Goal: Task Accomplishment & Management: Use online tool/utility

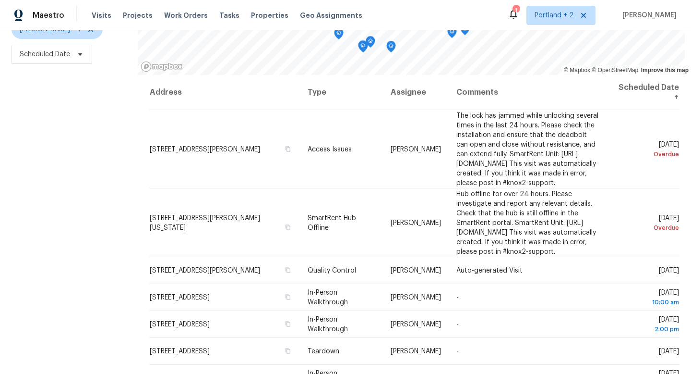
click at [106, 276] on div "Filters Reset ​ Type Karen Mattingley + 1 Scheduled Date" at bounding box center [69, 152] width 138 height 443
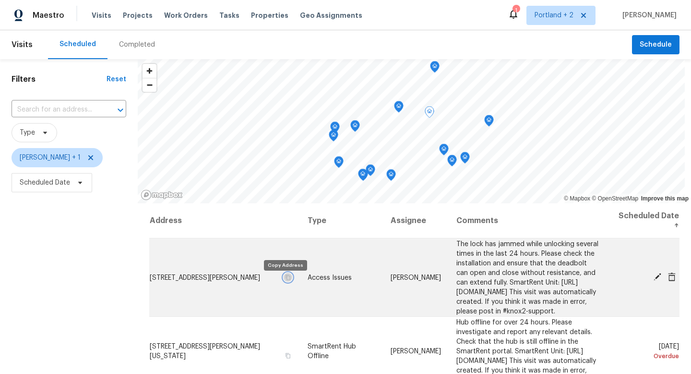
click at [286, 279] on icon "button" at bounding box center [288, 276] width 5 height 5
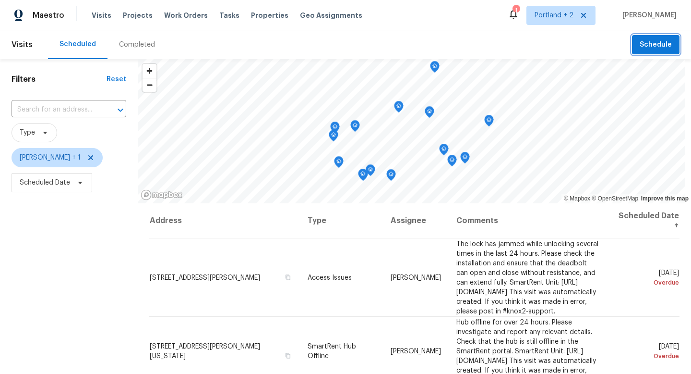
click at [655, 43] on span "Schedule" at bounding box center [656, 45] width 32 height 12
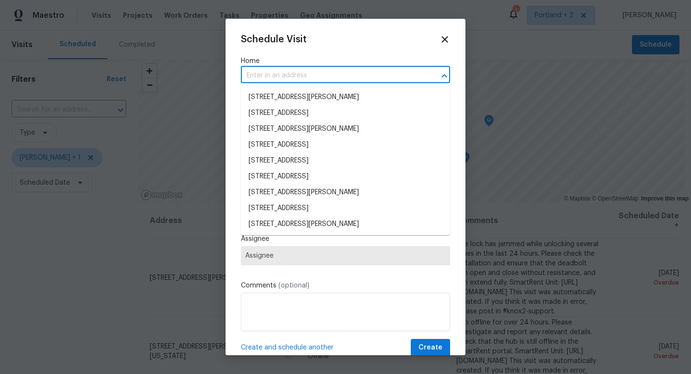
click at [293, 82] on input "text" at bounding box center [332, 75] width 182 height 15
paste input "4736 SE 99th Ave Portland OR 97266"
type input "4736 SE 99th Ave Portland OR 97266"
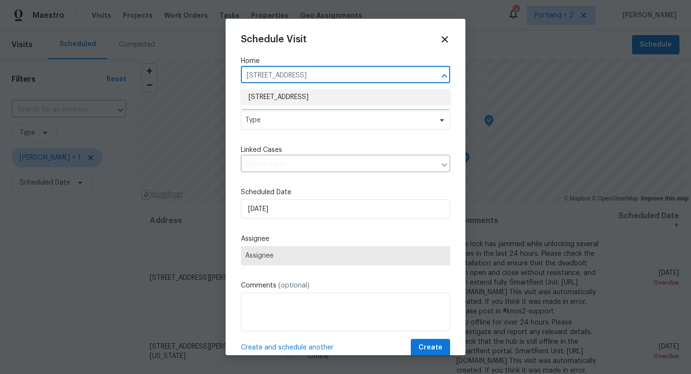
click at [291, 94] on li "4736 SE 99th Ave, Portland, OR 97266" at bounding box center [345, 97] width 209 height 16
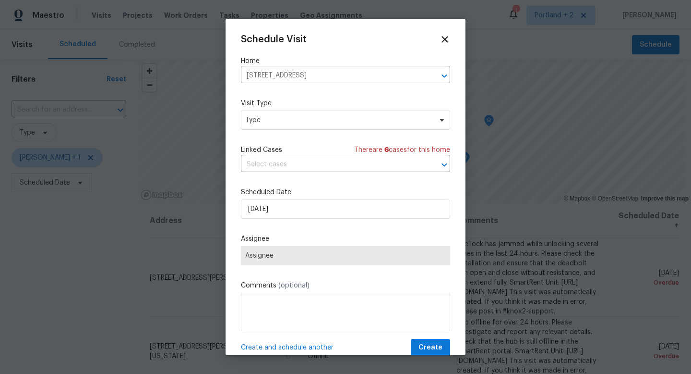
click at [285, 133] on div "Schedule Visit Home 4736 SE 99th Ave, Portland, OR 97266 ​ Visit Type Type Link…" at bounding box center [345, 195] width 209 height 322
click at [288, 126] on span "Type" at bounding box center [345, 119] width 209 height 19
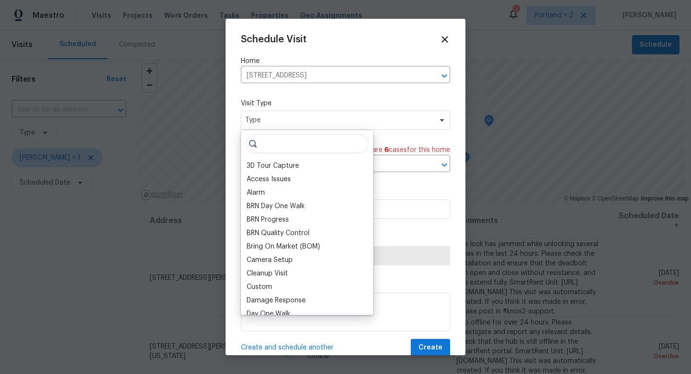
type input "o"
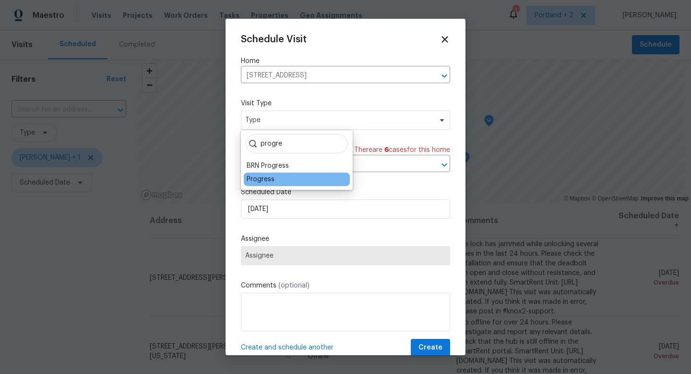
type input "progre"
click at [257, 181] on div "Progress" at bounding box center [261, 179] width 28 height 10
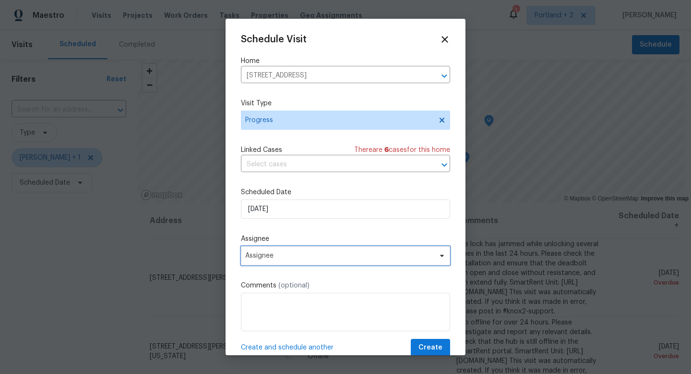
click at [284, 258] on span "Assignee" at bounding box center [339, 256] width 188 height 8
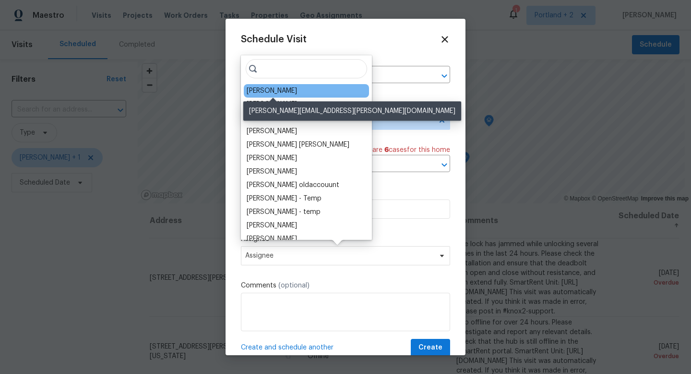
click at [277, 90] on div "[PERSON_NAME]" at bounding box center [272, 91] width 50 height 10
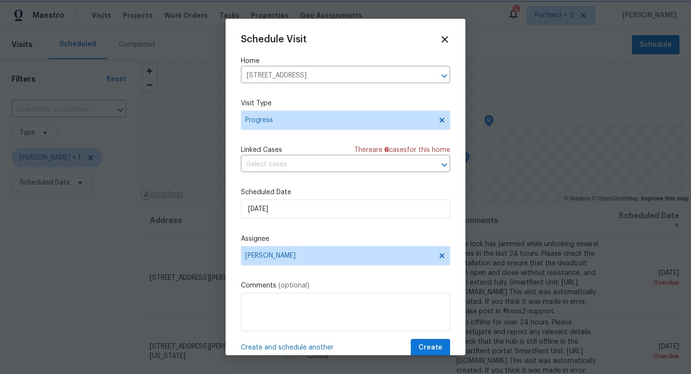
click at [426, 356] on div at bounding box center [345, 187] width 691 height 374
click at [426, 351] on span "Create" at bounding box center [431, 347] width 24 height 12
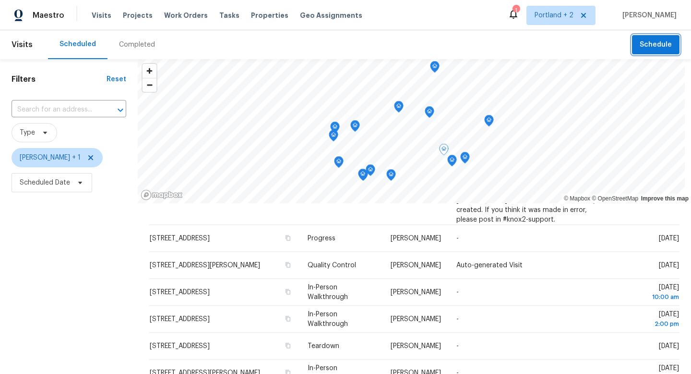
scroll to position [220, 0]
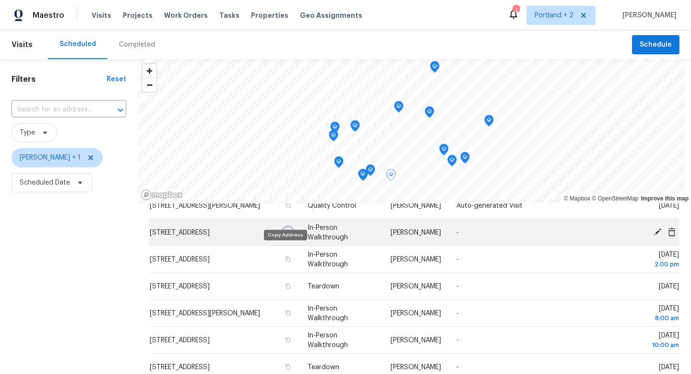
click at [287, 235] on icon "button" at bounding box center [288, 232] width 6 height 6
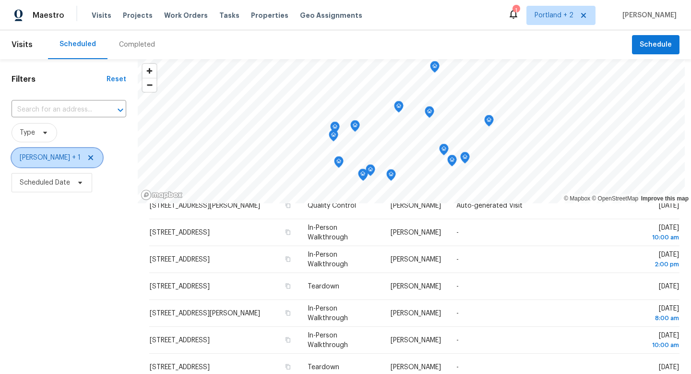
click at [79, 157] on span "Karen Mattingley + 1" at bounding box center [50, 158] width 61 height 10
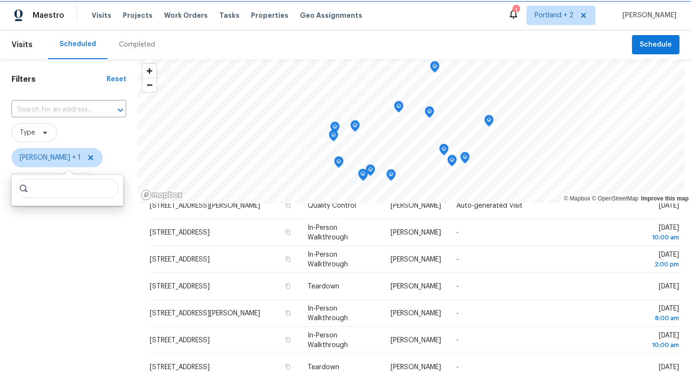
click at [93, 156] on icon at bounding box center [91, 158] width 8 height 8
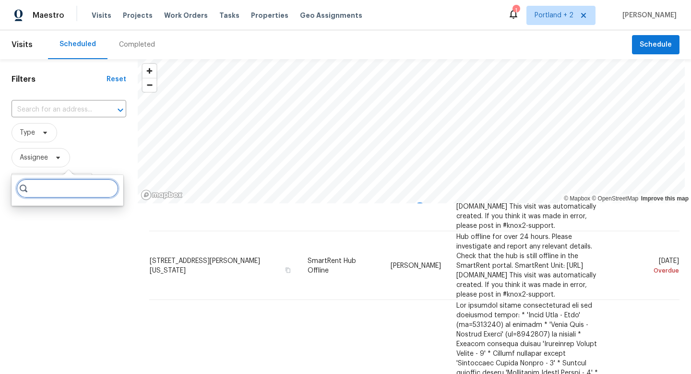
click at [67, 188] on input "search" at bounding box center [67, 188] width 102 height 19
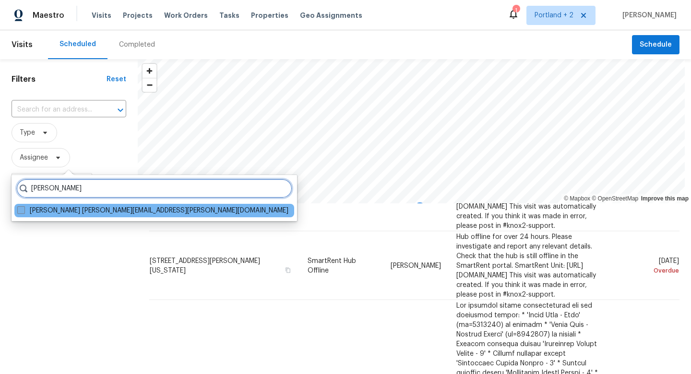
type input "karen mattingley"
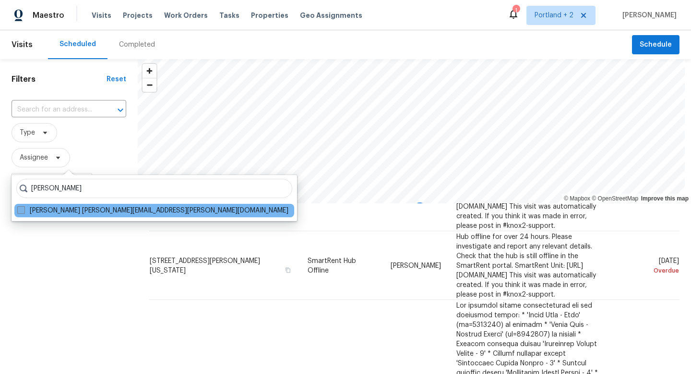
click at [66, 213] on label "Karen Mattingley karen.mattingley@opendoor.com" at bounding box center [152, 210] width 271 height 10
click at [24, 212] on input "Karen Mattingley karen.mattingley@opendoor.com" at bounding box center [20, 208] width 6 height 6
checkbox input "true"
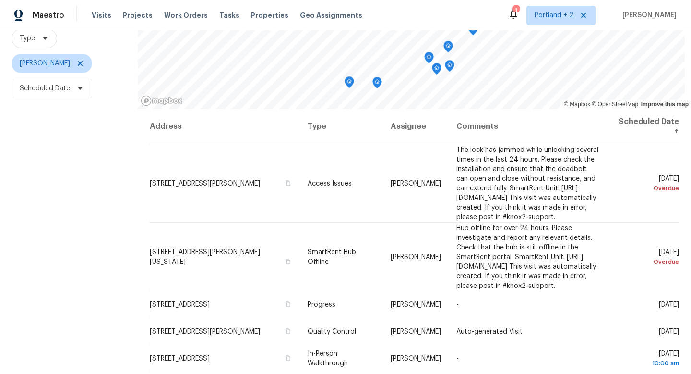
scroll to position [96, 0]
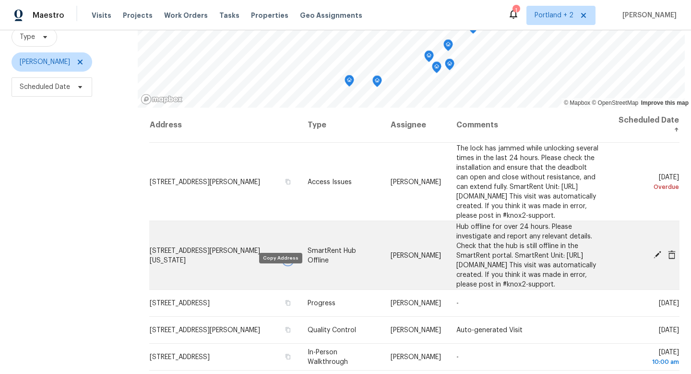
click at [284, 264] on button "button" at bounding box center [288, 259] width 9 height 9
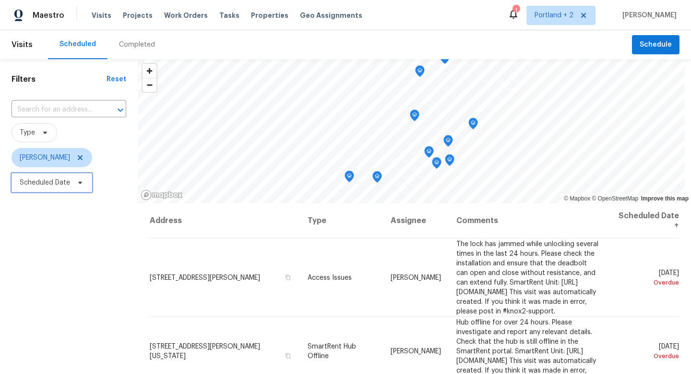
click at [78, 183] on icon at bounding box center [80, 183] width 8 height 8
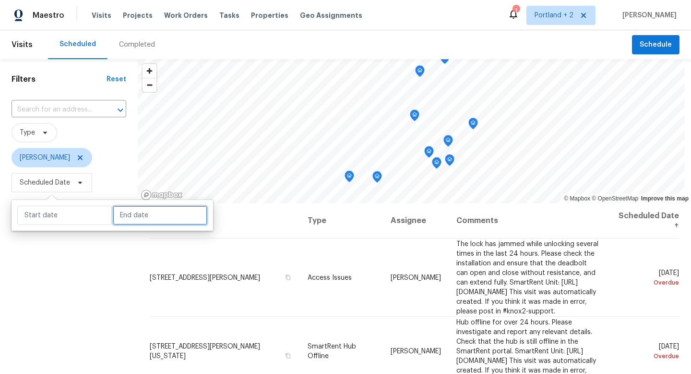
click at [159, 218] on input "text" at bounding box center [160, 214] width 95 height 19
select select "8"
select select "2025"
select select "9"
select select "2025"
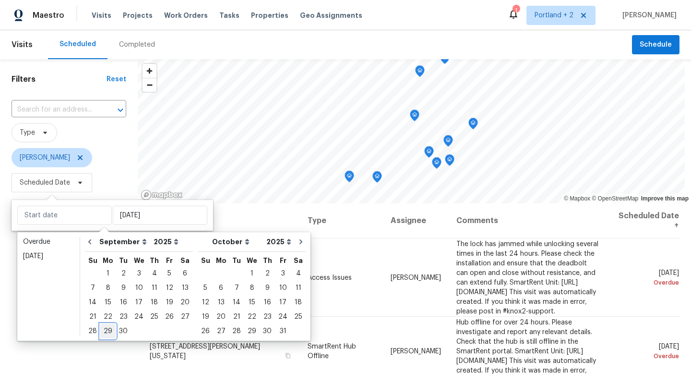
click at [107, 329] on div "29" at bounding box center [107, 330] width 15 height 13
type input "Mon, Sep 29"
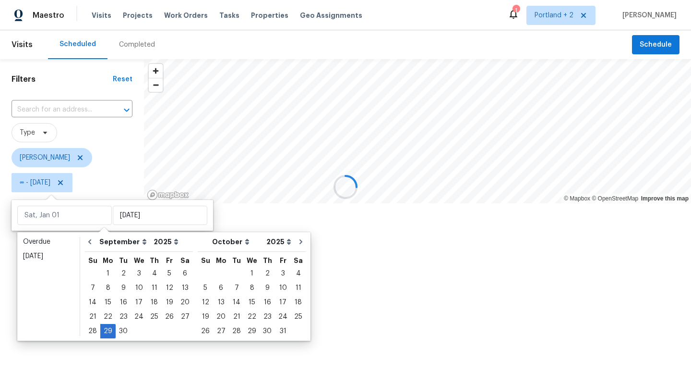
click at [96, 358] on div at bounding box center [345, 187] width 691 height 374
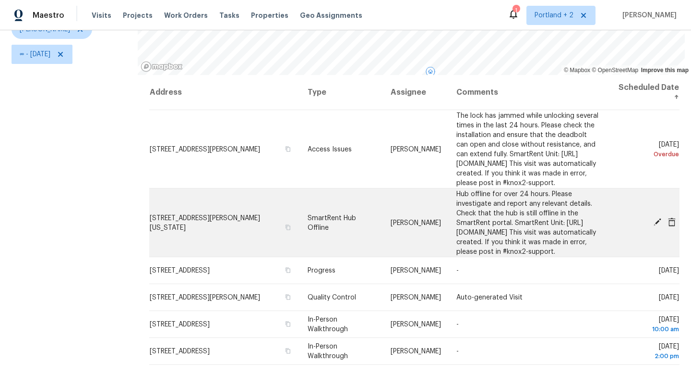
scroll to position [17, 0]
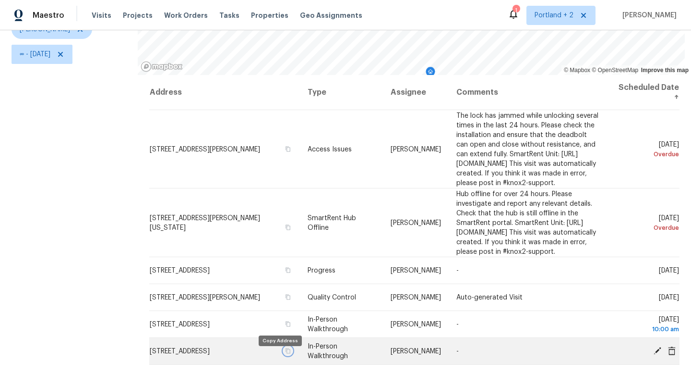
click at [285, 353] on icon "button" at bounding box center [288, 351] width 6 height 6
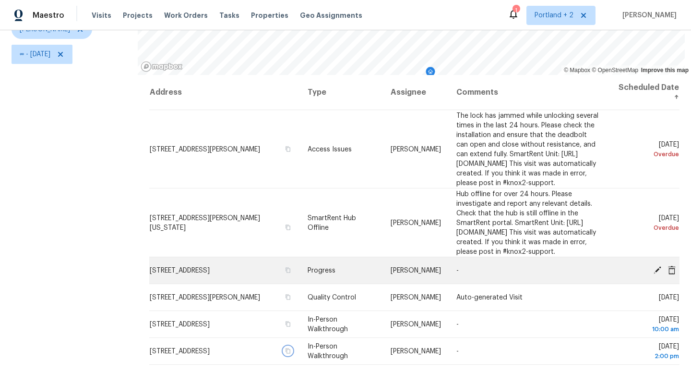
scroll to position [0, 0]
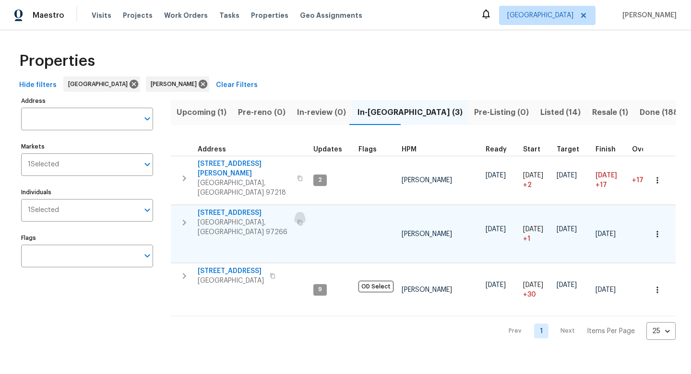
click at [297, 219] on icon "button" at bounding box center [300, 222] width 6 height 6
click at [541, 112] on span "Listed (14)" at bounding box center [561, 112] width 40 height 13
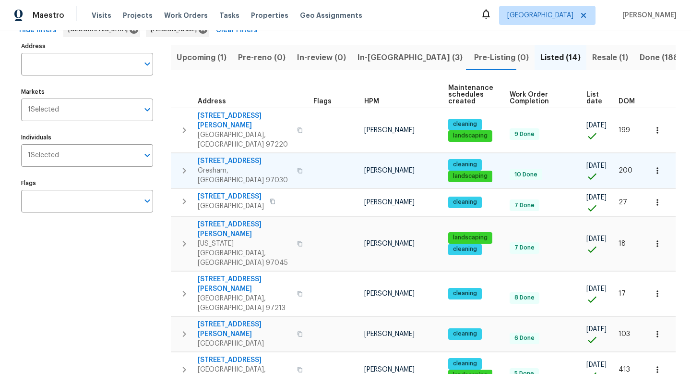
scroll to position [49, 0]
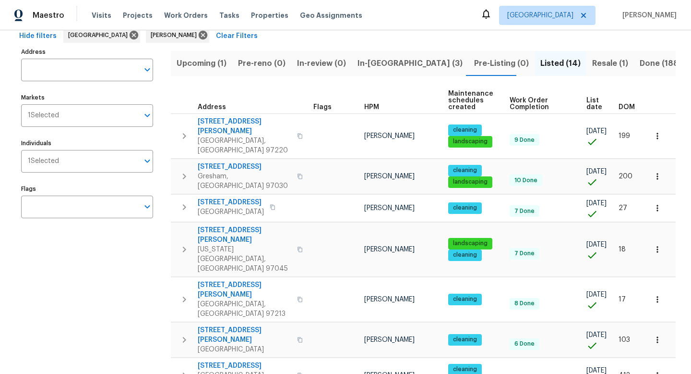
click at [130, 290] on div "Address Address Markets 1 Selected Markets Individuals 1 Selected Individuals F…" at bounding box center [93, 357] width 144 height 624
